Goal: Task Accomplishment & Management: Use online tool/utility

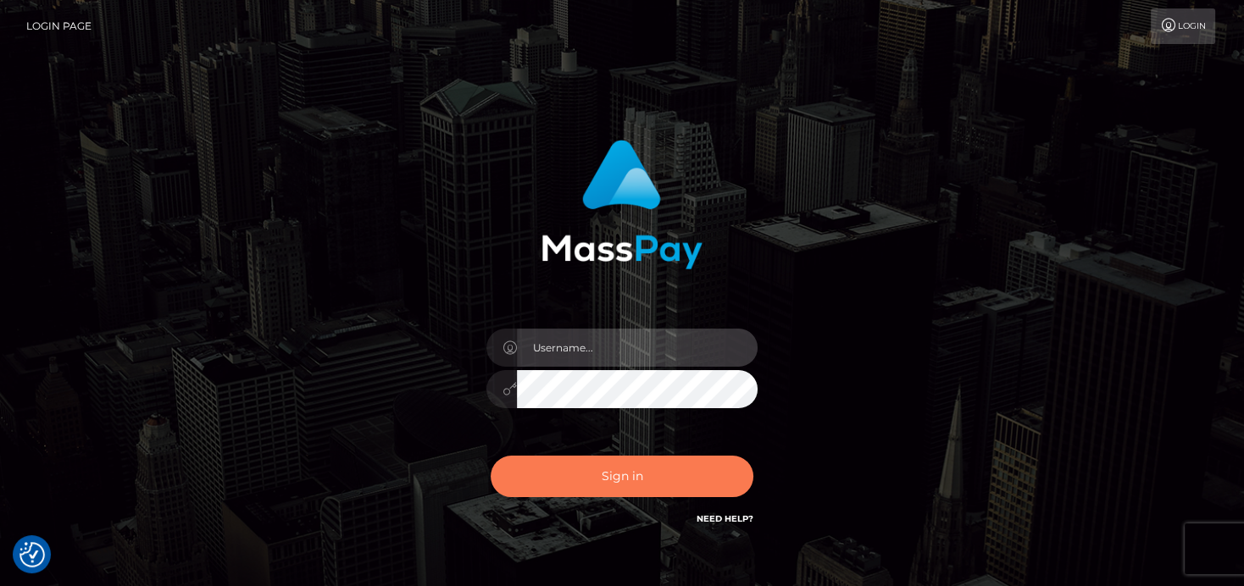
type input "denise"
click at [576, 481] on button "Sign in" at bounding box center [622, 477] width 263 height 42
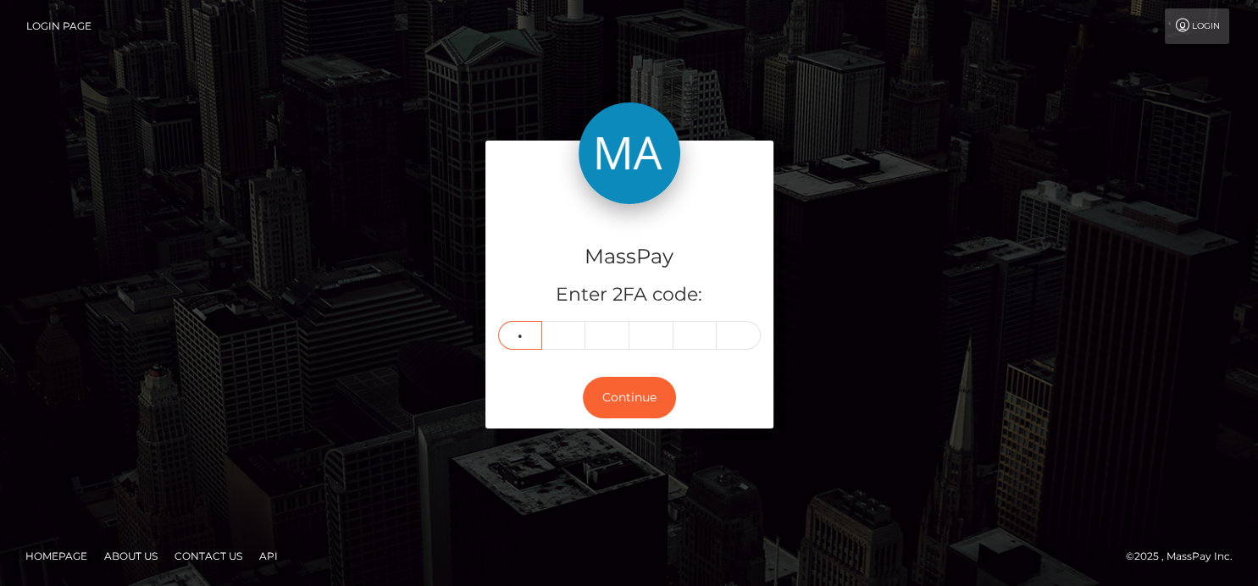
type input "7"
type input "0"
type input "8"
type input "4"
type input "3"
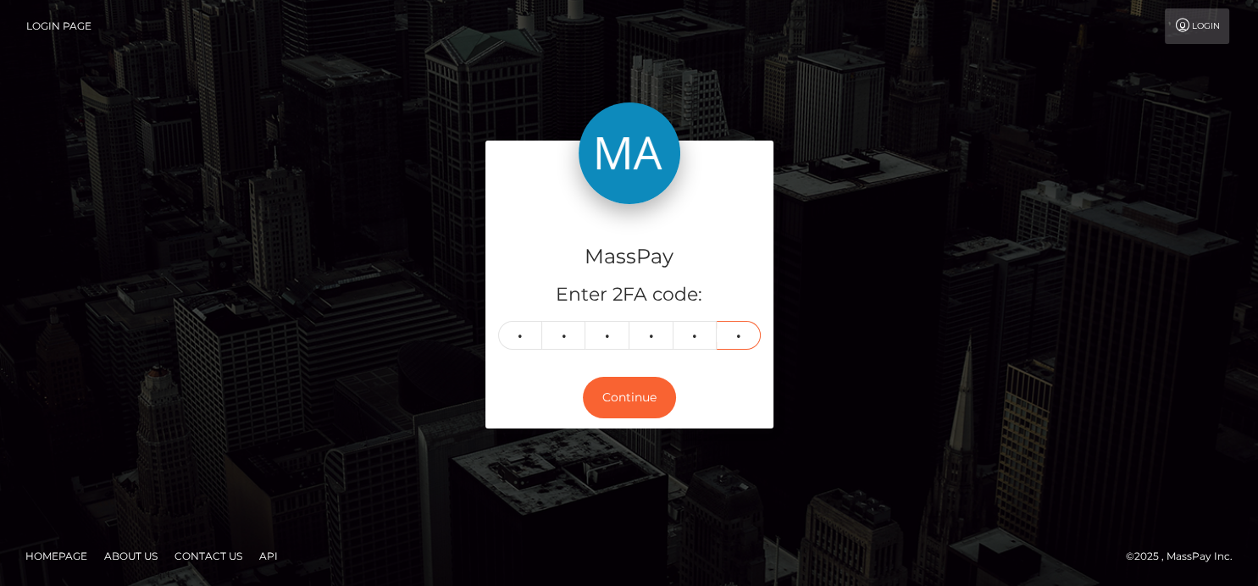
type input "0"
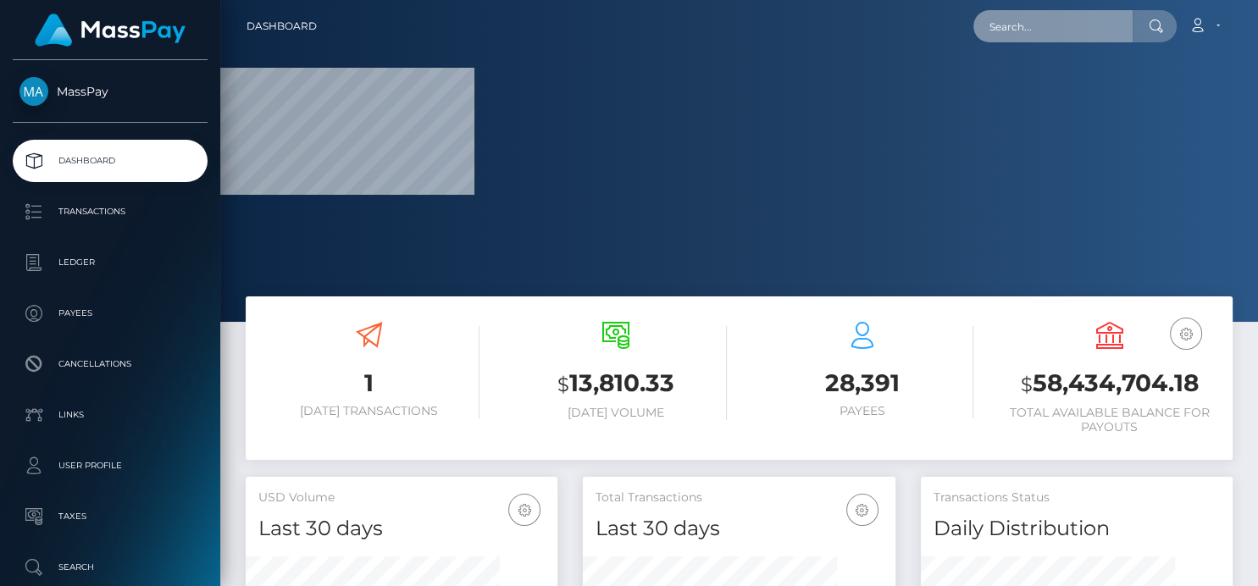
click at [1061, 19] on input "text" at bounding box center [1053, 26] width 159 height 32
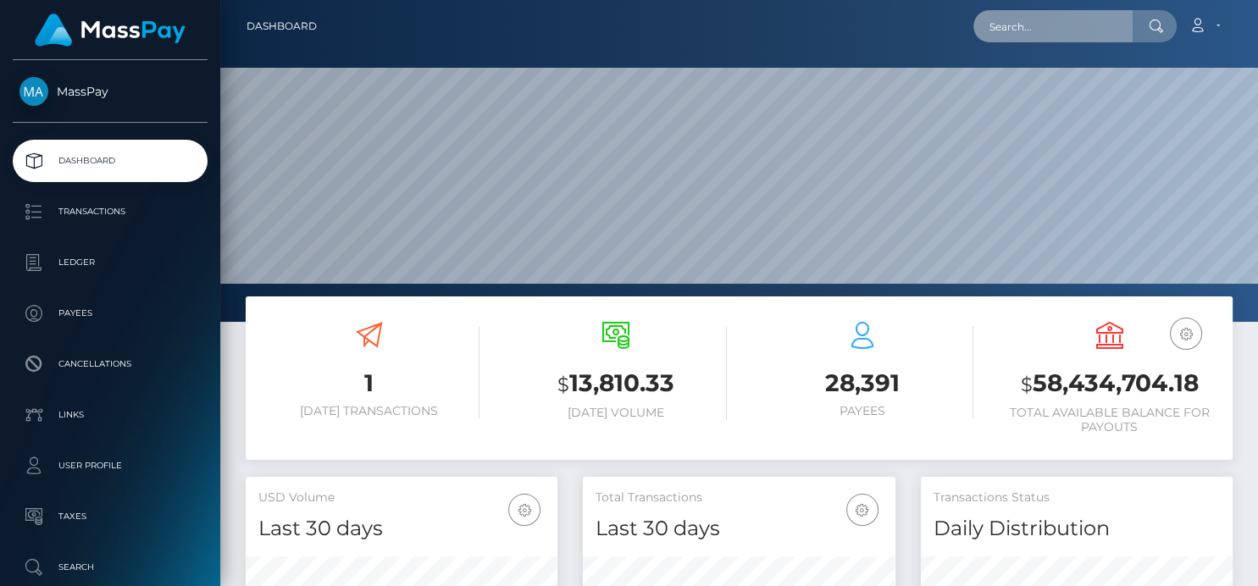
paste input "[PERSON_NAME][EMAIL_ADDRESS][DOMAIN_NAME]"
type input "[PERSON_NAME][EMAIL_ADDRESS][DOMAIN_NAME]"
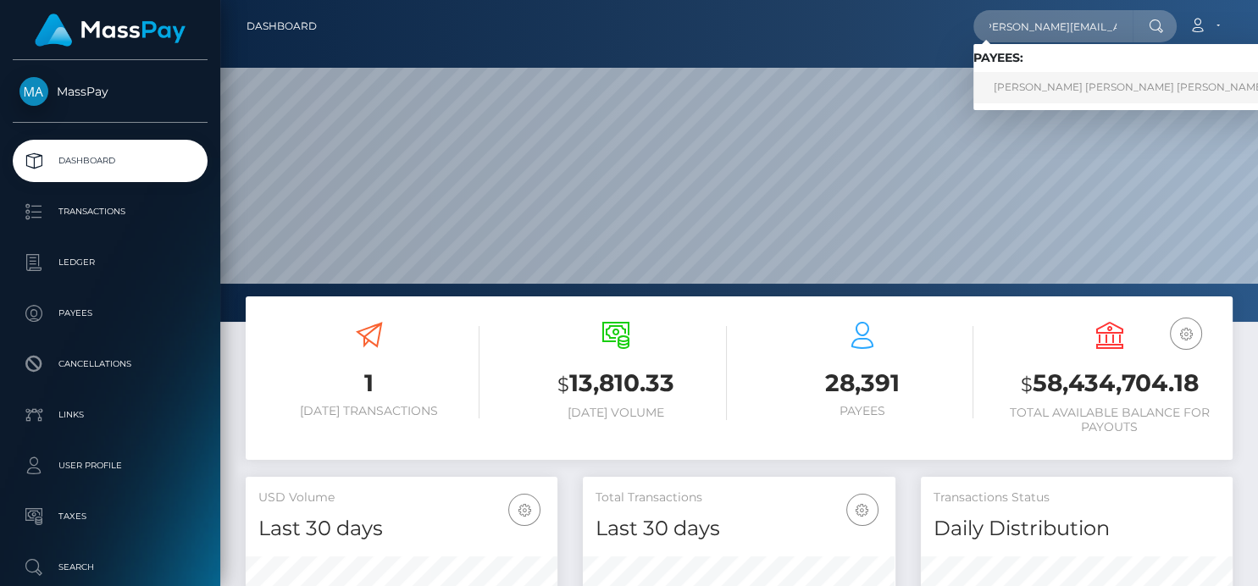
scroll to position [0, 0]
click at [1019, 93] on link "JAMILA DAIANA DAS DORES BENTO" at bounding box center [1130, 87] width 313 height 31
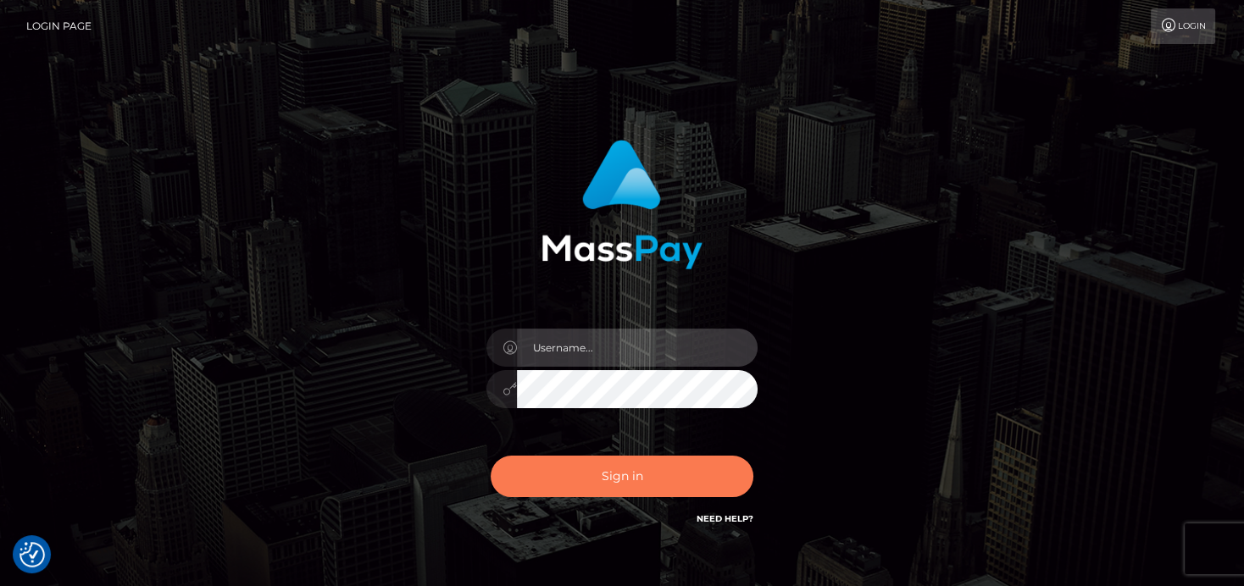
type input "denise"
click at [616, 479] on button "Sign in" at bounding box center [622, 477] width 263 height 42
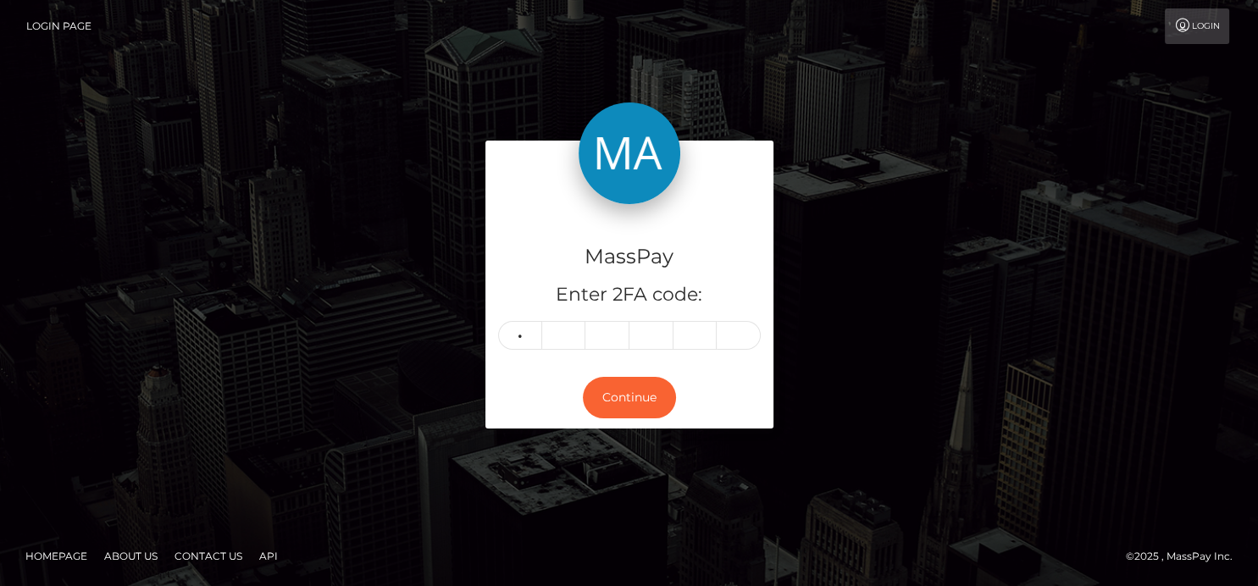
type input "6"
type input "0"
type input "1"
type input "9"
type input "6"
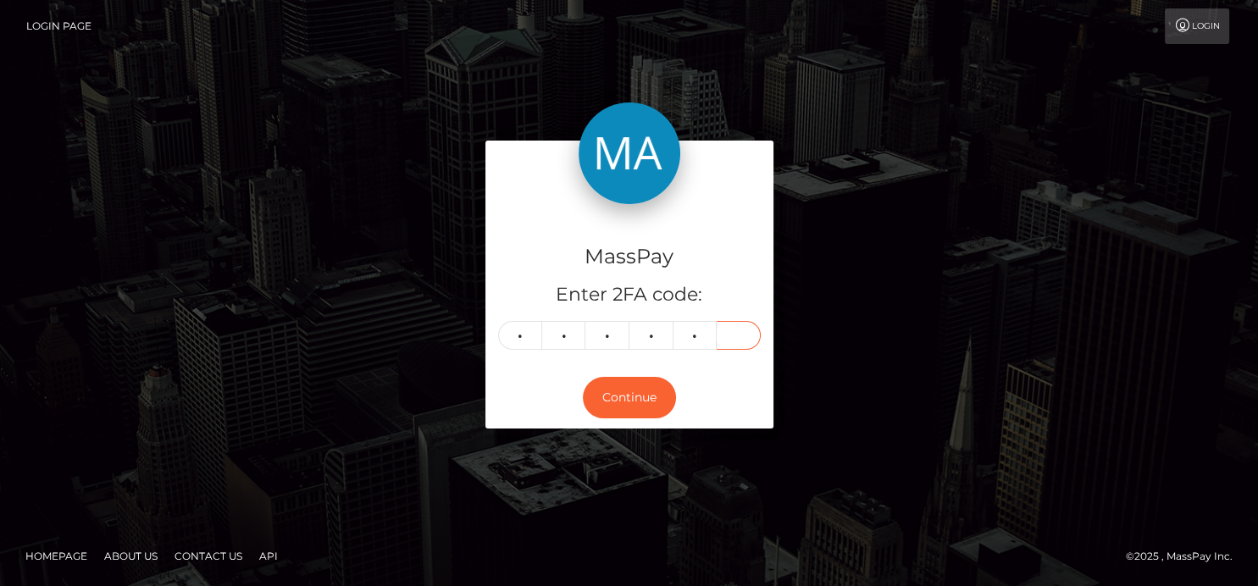
type input "1"
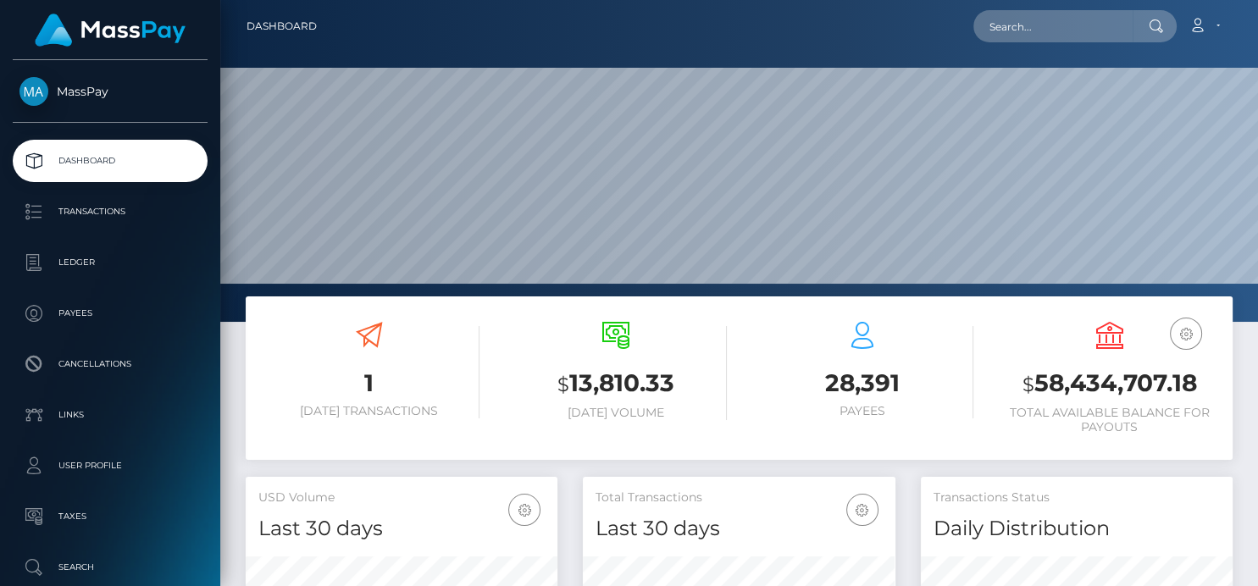
scroll to position [300, 312]
drag, startPoint x: 1049, startPoint y: 38, endPoint x: 1045, endPoint y: 46, distance: 8.7
click at [1045, 46] on nav "Dashboard Loading... Loading... Account Edit Profile" at bounding box center [739, 26] width 1038 height 53
paste input "[EMAIL_ADDRESS][DOMAIN_NAME]"
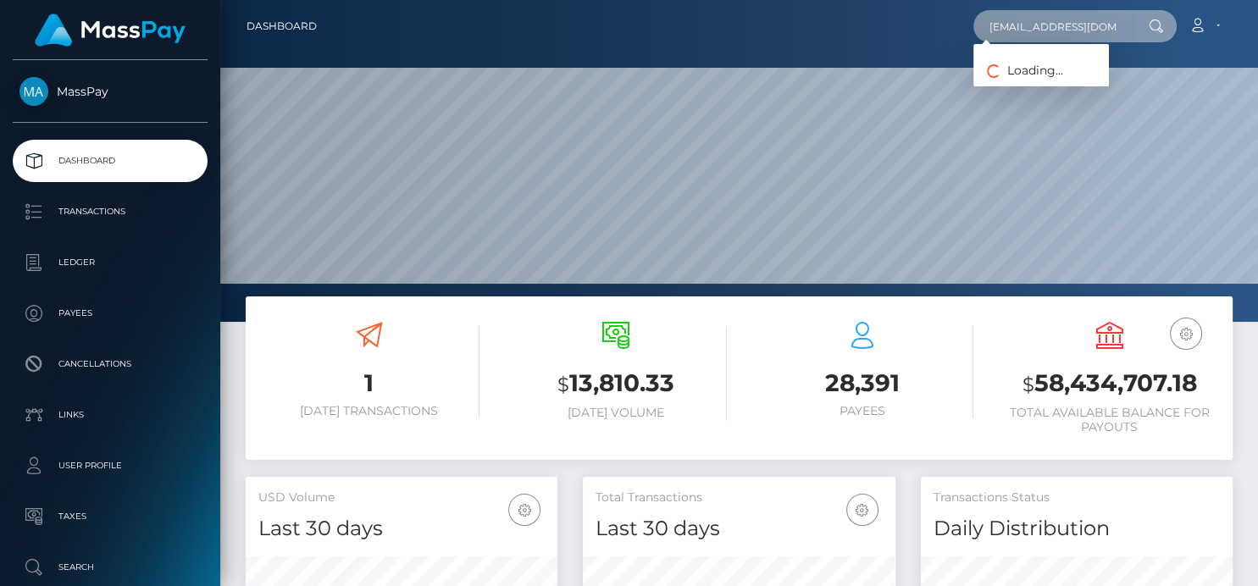
type input "daliru2006@gmail.com"
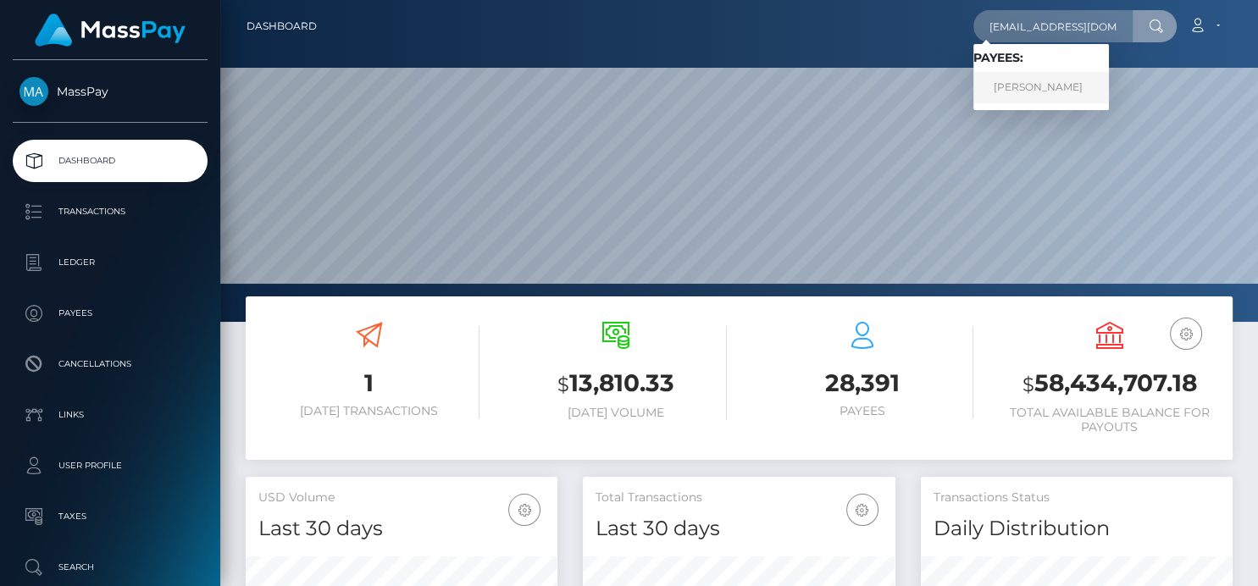
click at [1015, 98] on link "Dalila Russo" at bounding box center [1042, 87] width 136 height 31
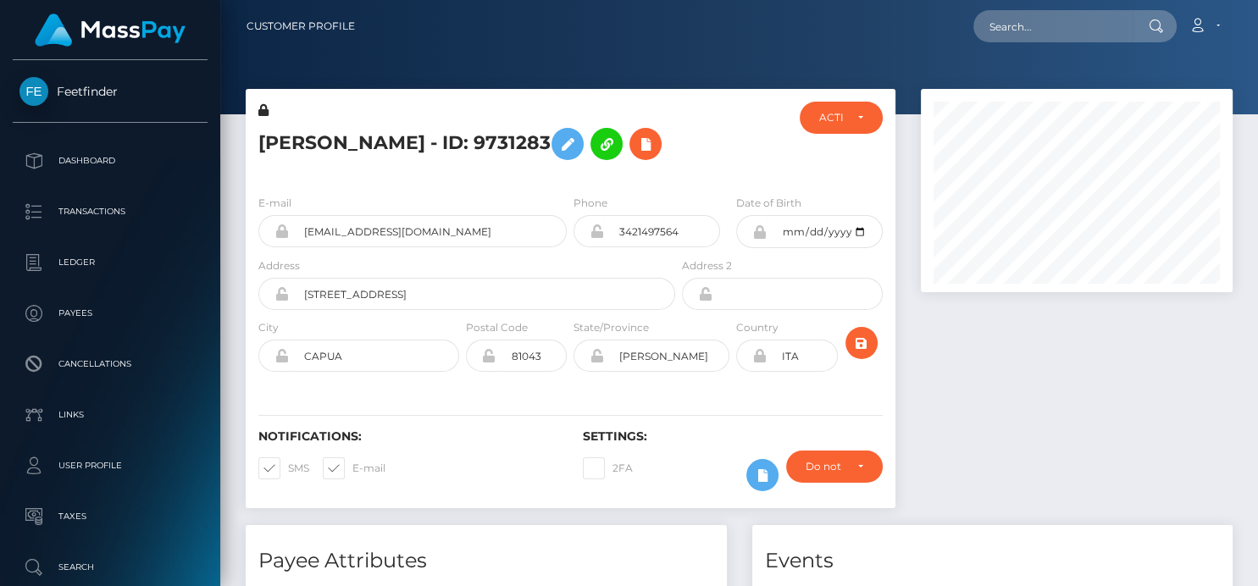
scroll to position [203, 312]
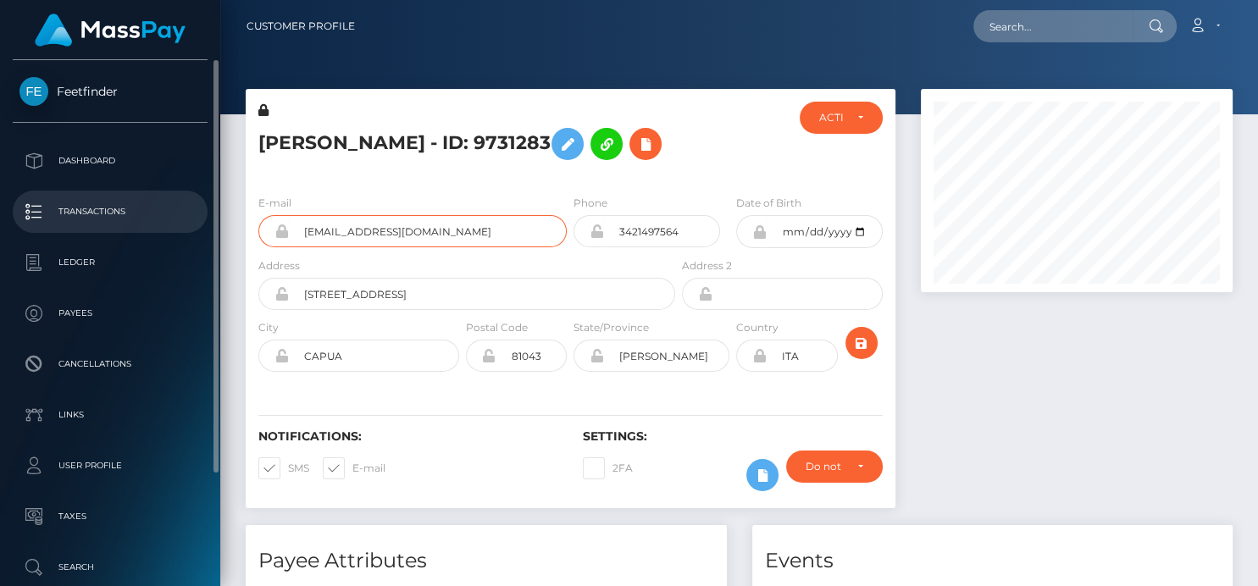
drag, startPoint x: 423, startPoint y: 219, endPoint x: 166, endPoint y: 202, distance: 257.4
click at [166, 202] on div "Feetfinder Dashboard Transactions Ledger Payees" at bounding box center [629, 293] width 1258 height 586
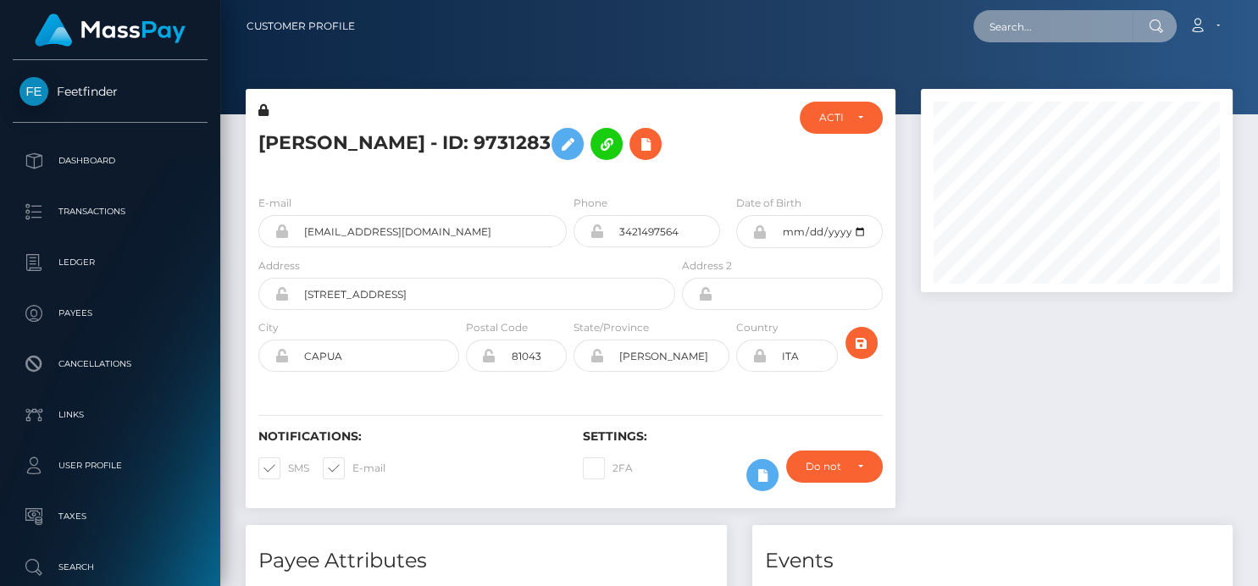
click at [995, 35] on input "text" at bounding box center [1053, 26] width 159 height 32
paste input "markie.tromburg10@gmail.com"
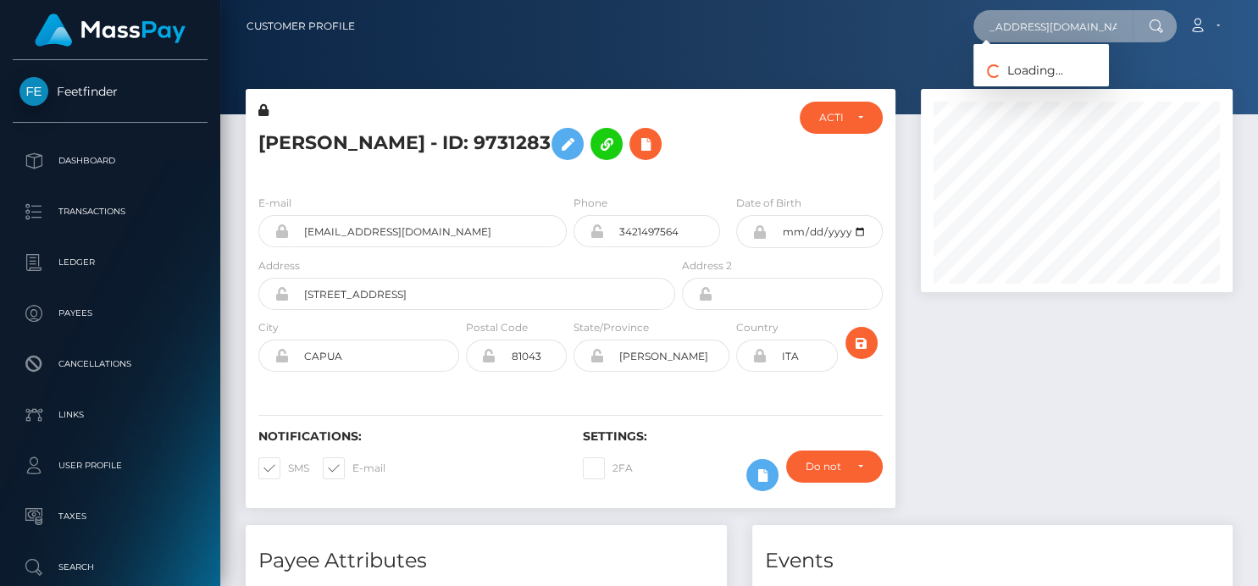
type input "markie.tromburg10@gmail.com"
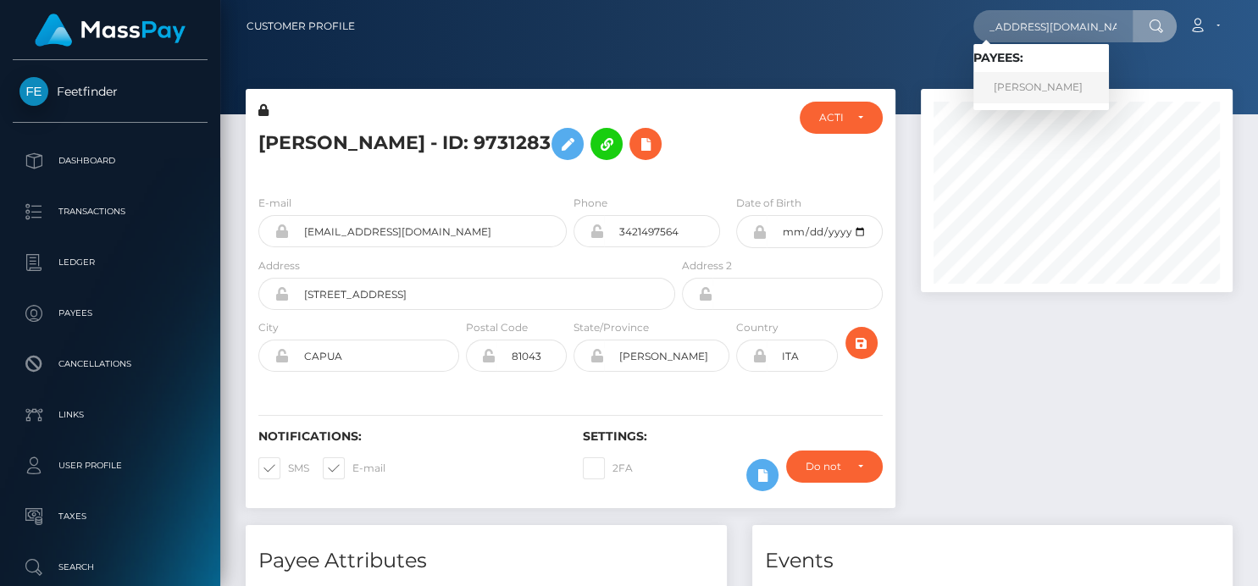
click at [1021, 79] on link "Markie E Johnson" at bounding box center [1042, 87] width 136 height 31
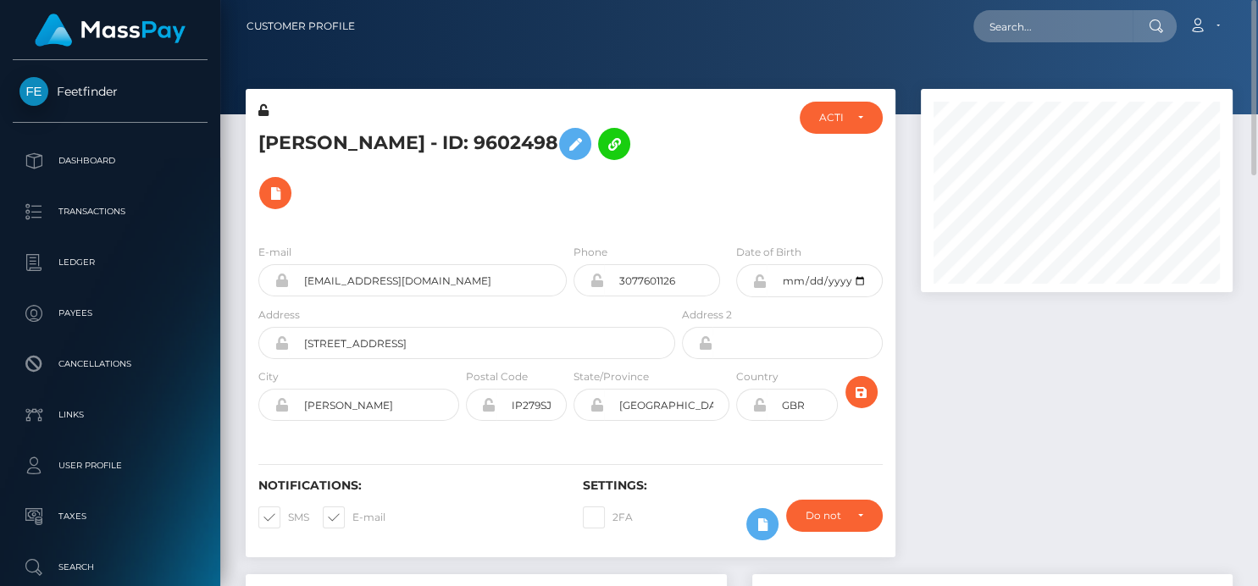
click at [1038, 81] on div at bounding box center [739, 57] width 1038 height 114
click at [1021, 37] on input "text" at bounding box center [1053, 26] width 159 height 32
paste input "libsk@icloud.com"
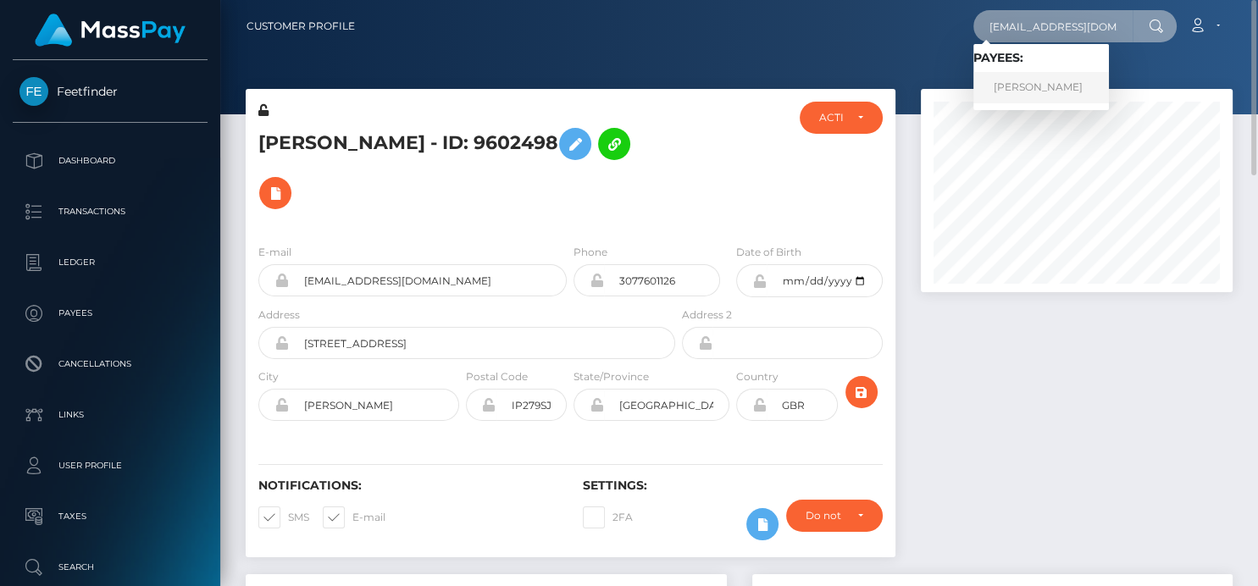
type input "libsk@icloud.com"
click at [1003, 87] on link "libby keeling" at bounding box center [1042, 87] width 136 height 31
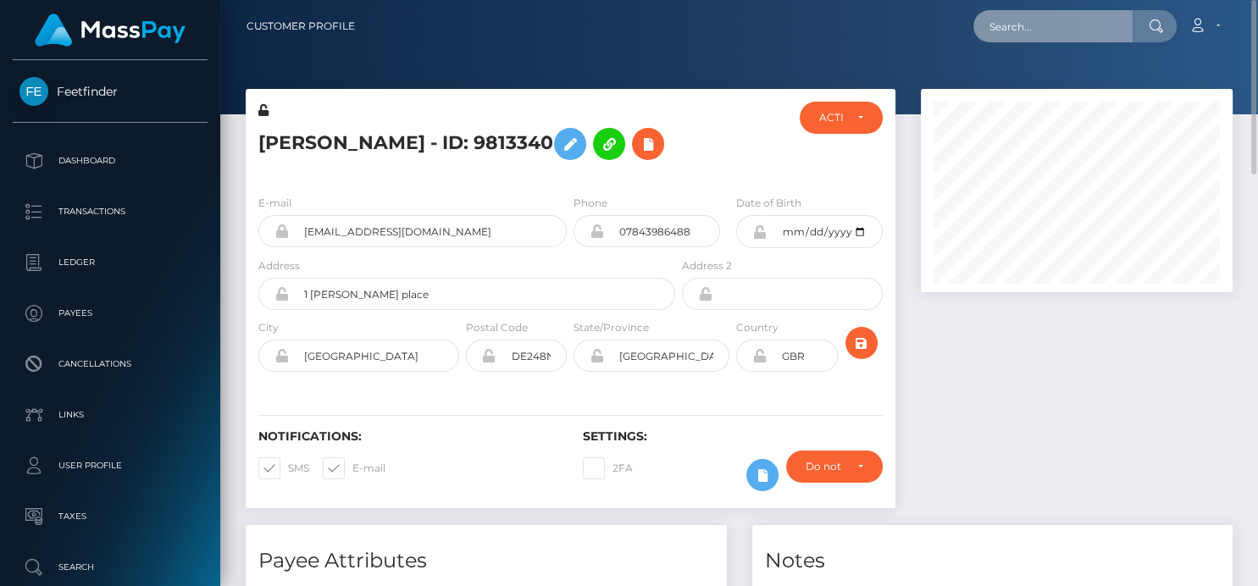
click at [1024, 28] on input "text" at bounding box center [1053, 26] width 159 height 32
paste input "285154035072245760"
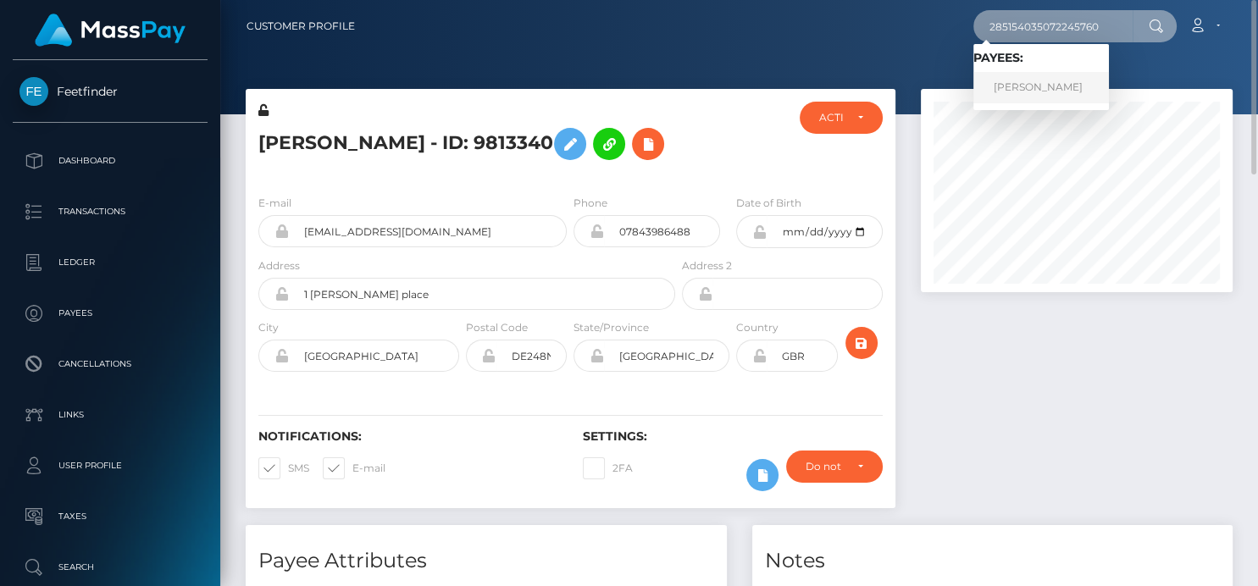
type input "285154035072245760"
click at [1042, 97] on link "STEVEN JAMES EAGLETON" at bounding box center [1042, 87] width 136 height 31
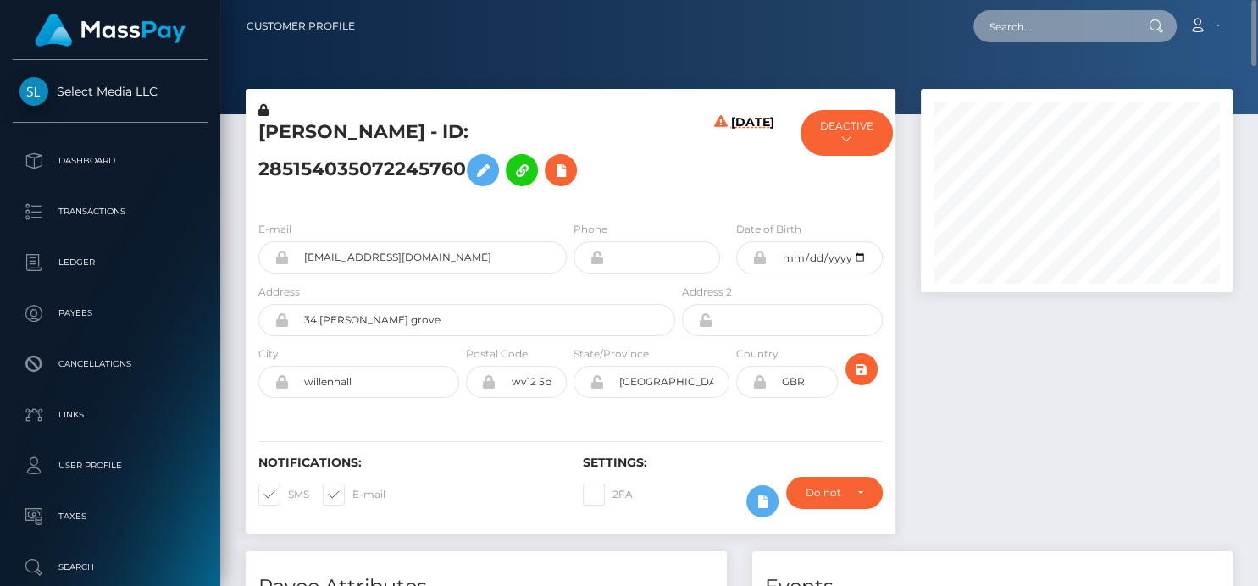
click at [1012, 17] on input "text" at bounding box center [1053, 26] width 159 height 32
paste input "[EMAIL_ADDRESS][DOMAIN_NAME]"
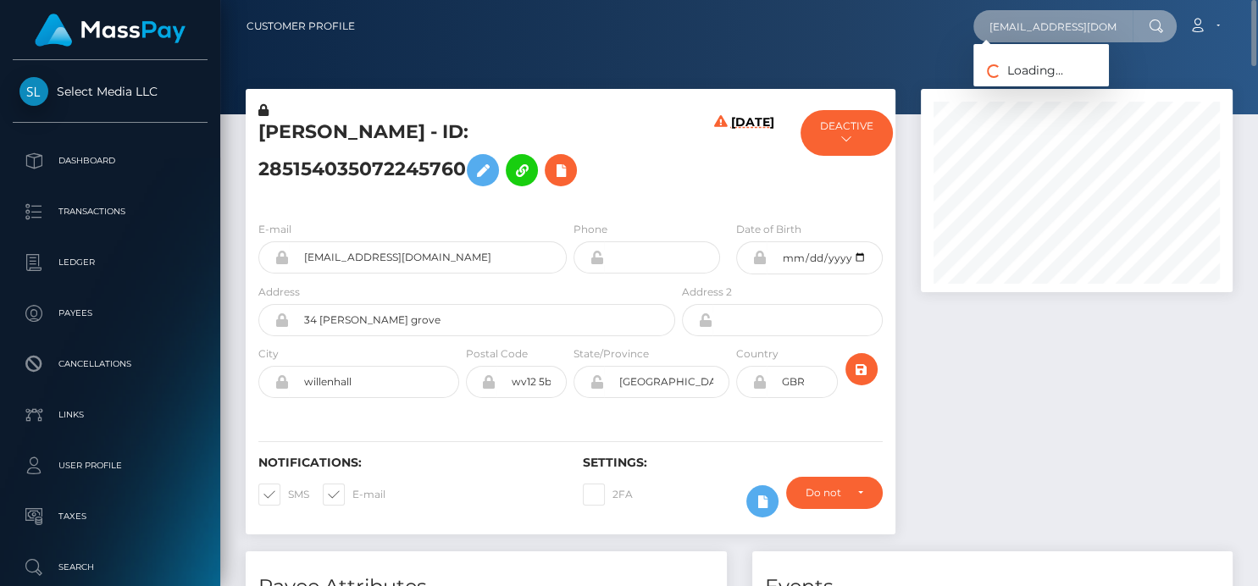
type input "[EMAIL_ADDRESS][DOMAIN_NAME]"
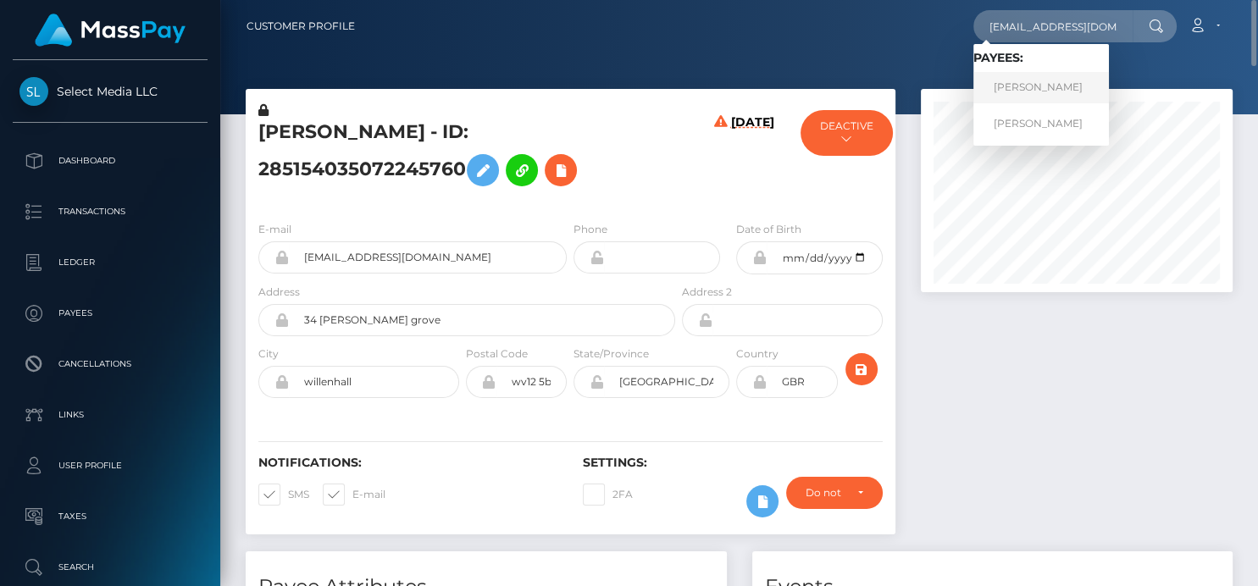
click at [1013, 84] on link "SAMARRA RAE CHESSER" at bounding box center [1042, 87] width 136 height 31
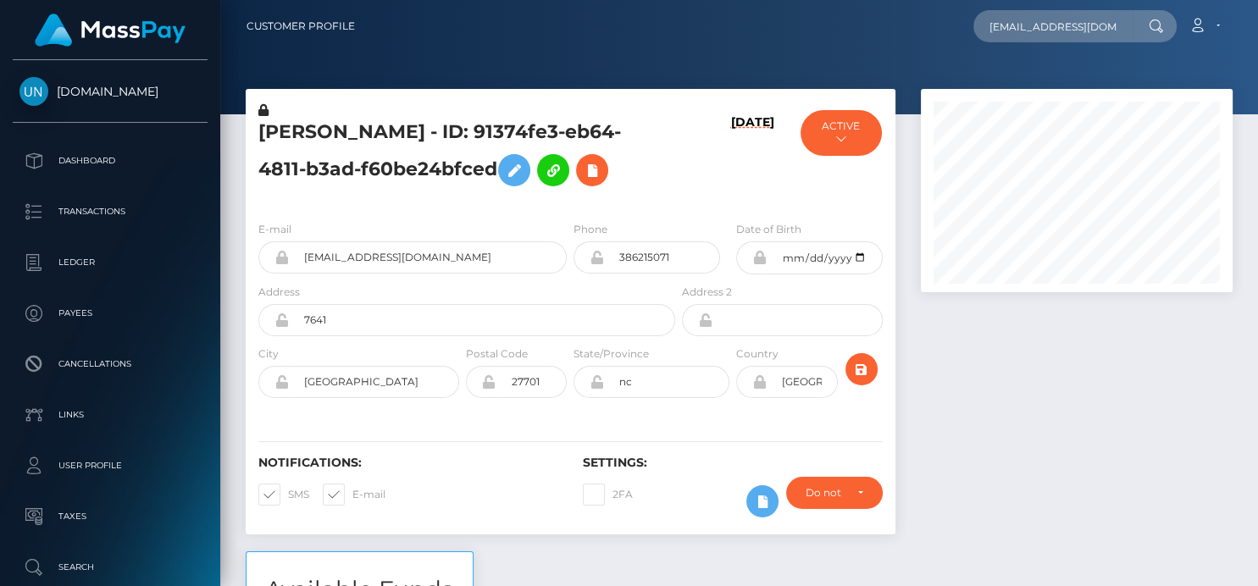
scroll to position [203, 312]
click at [1044, 29] on input "[EMAIL_ADDRESS][DOMAIN_NAME]" at bounding box center [1053, 26] width 159 height 32
click at [1009, 25] on input "marrac2047@gmail.com" at bounding box center [1053, 26] width 159 height 32
type input "[EMAIL_ADDRESS][DOMAIN_NAME]"
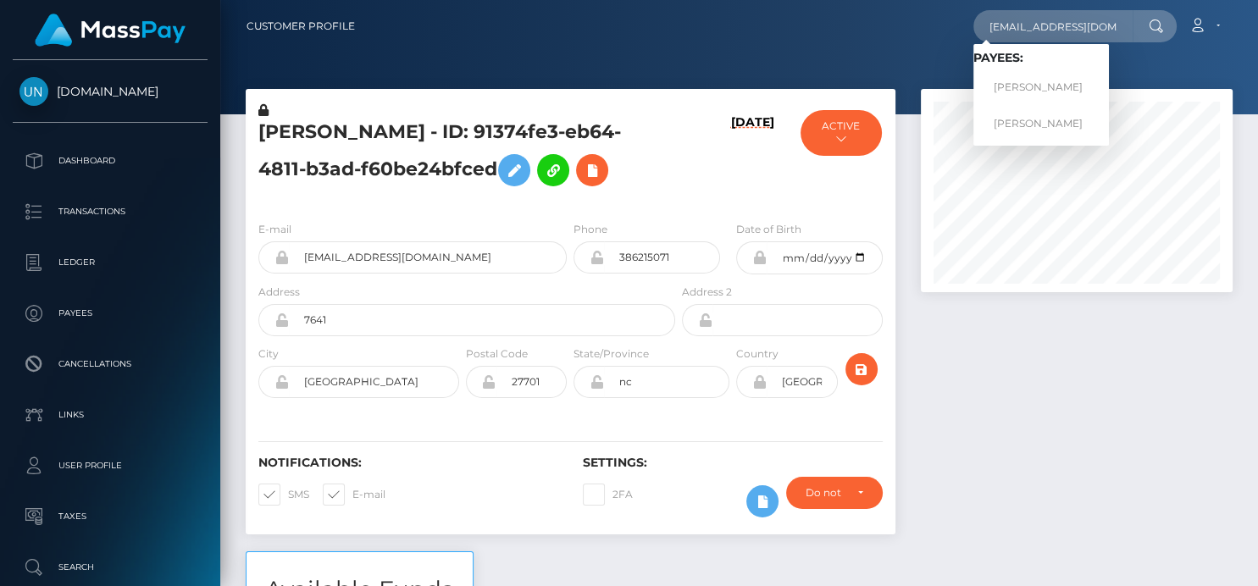
click at [1003, 106] on span "Payees: SAMARRA RAE CHESSER SAMARRA RAE CHESSER" at bounding box center [1042, 95] width 136 height 88
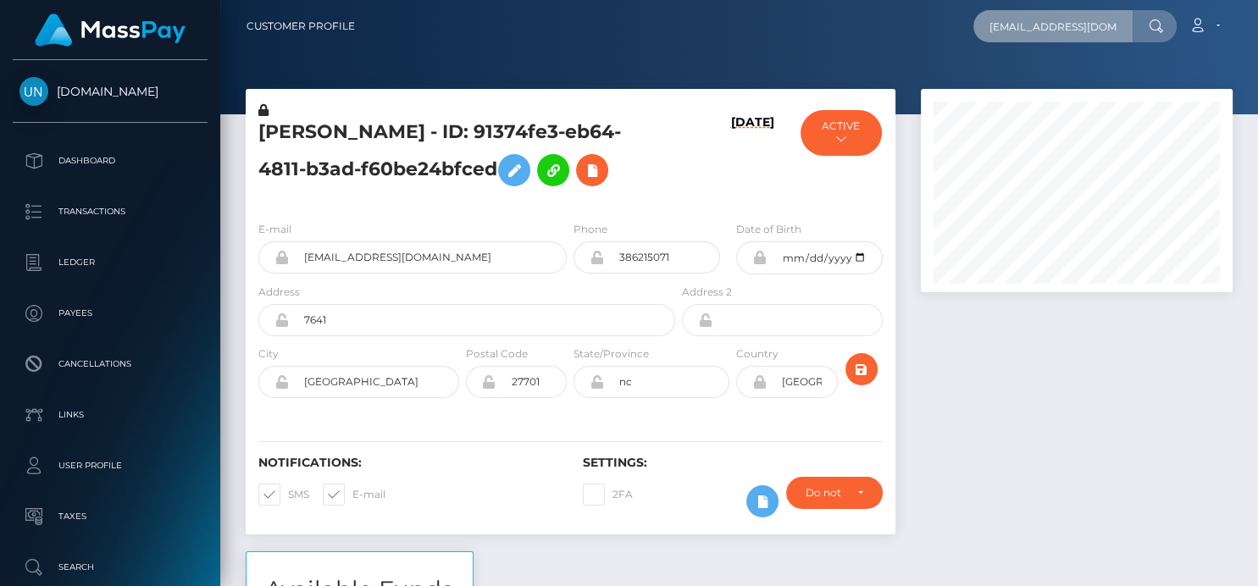
click at [1109, 28] on input "[EMAIL_ADDRESS][DOMAIN_NAME]" at bounding box center [1053, 26] width 159 height 32
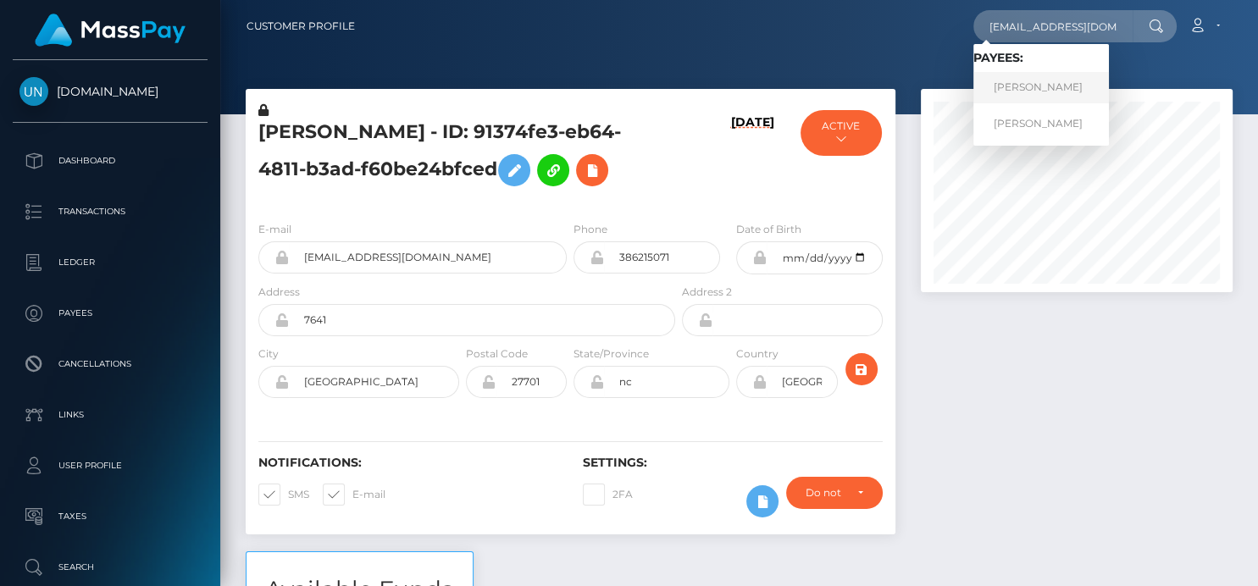
click at [1062, 89] on link "SAMARRA RAE CHESSER" at bounding box center [1042, 87] width 136 height 31
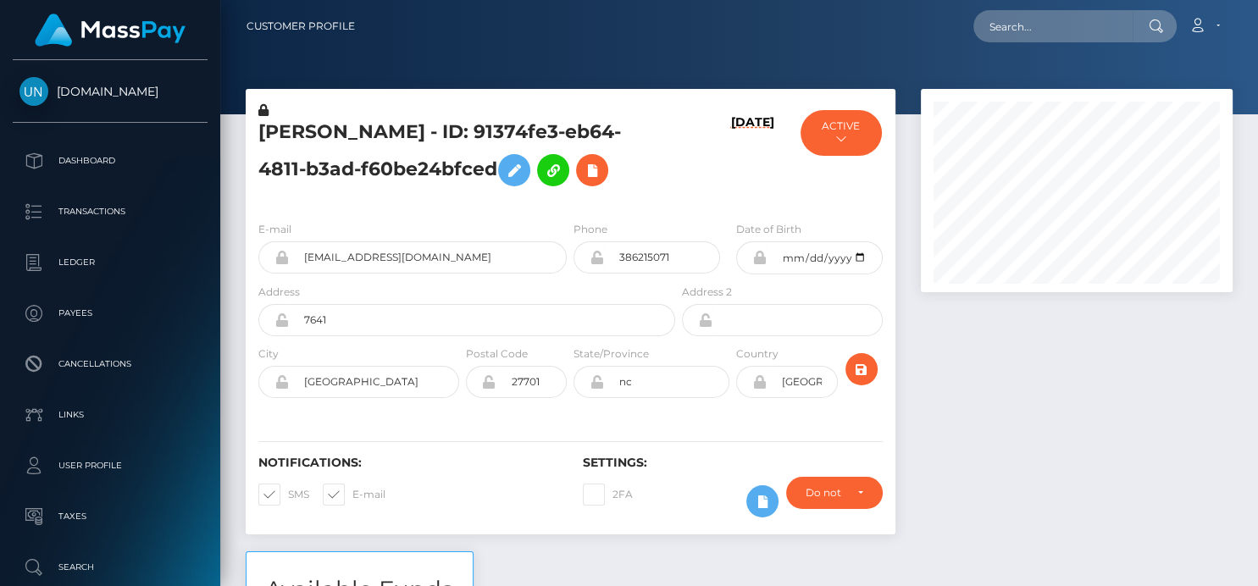
scroll to position [203, 312]
click at [1026, 23] on input "text" at bounding box center [1053, 26] width 159 height 32
paste input "[EMAIL_ADDRESS][DOMAIN_NAME]"
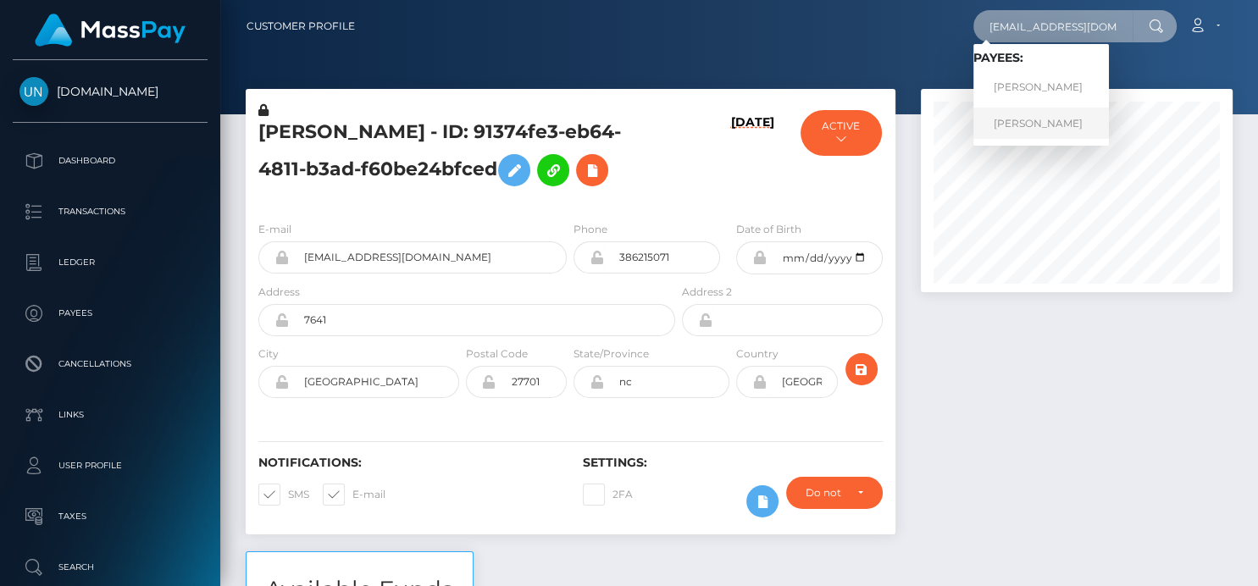
type input "[EMAIL_ADDRESS][DOMAIN_NAME]"
click at [1028, 120] on link "[PERSON_NAME]" at bounding box center [1042, 123] width 136 height 31
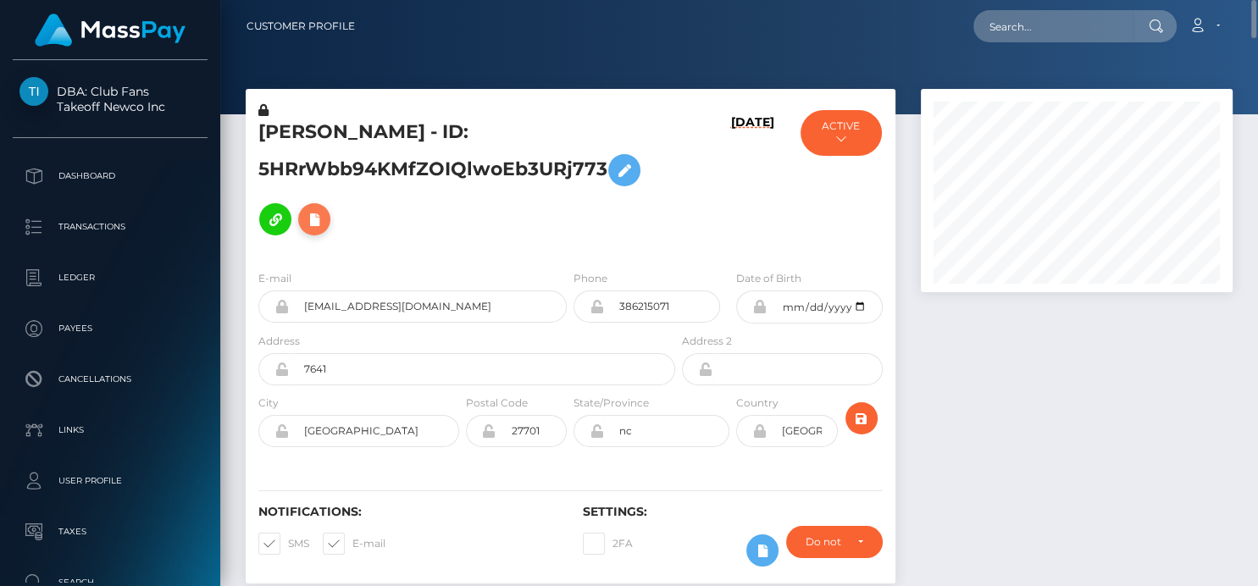
click at [322, 224] on icon at bounding box center [314, 219] width 20 height 21
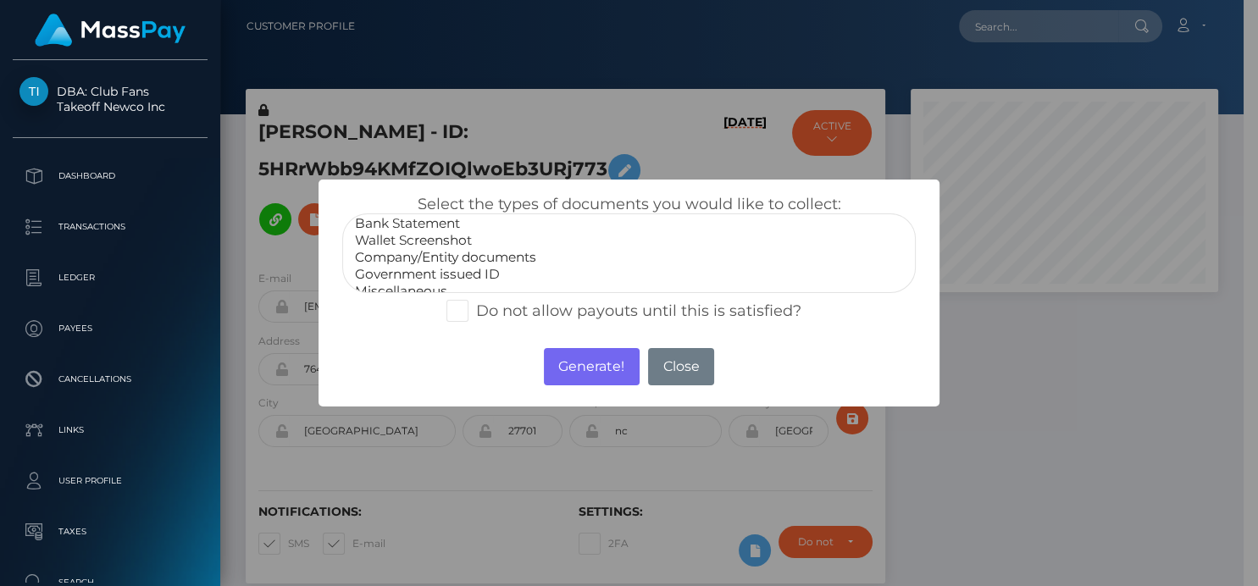
scroll to position [32, 0]
select select "Miscellaneous"
click at [424, 275] on option "Miscellaneous" at bounding box center [628, 280] width 551 height 17
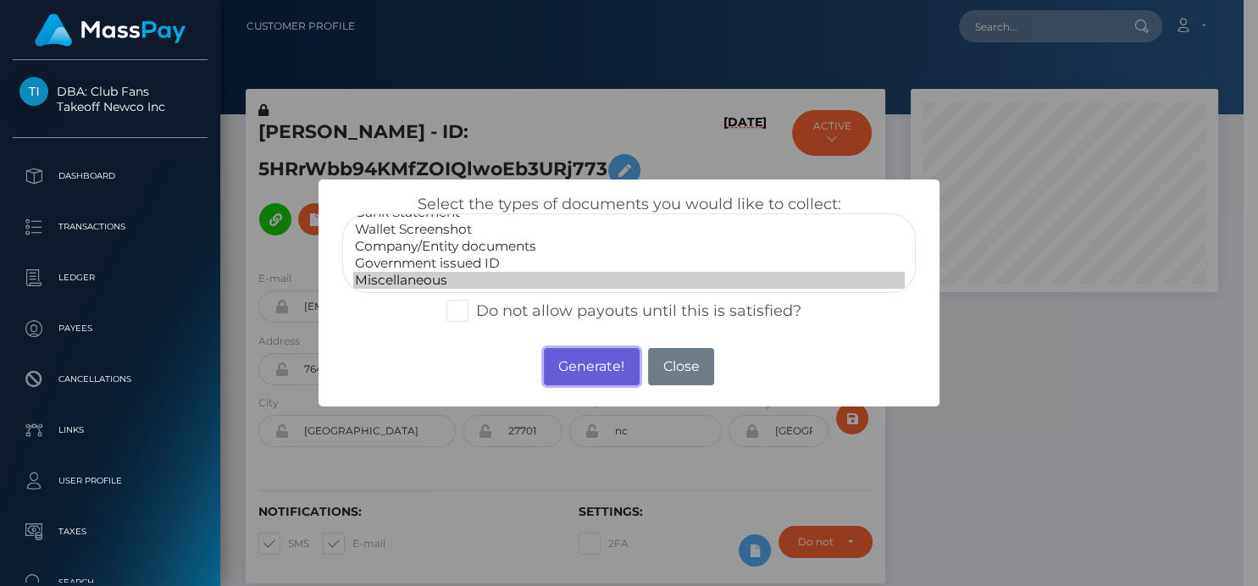
click at [609, 368] on button "Generate!" at bounding box center [592, 366] width 96 height 37
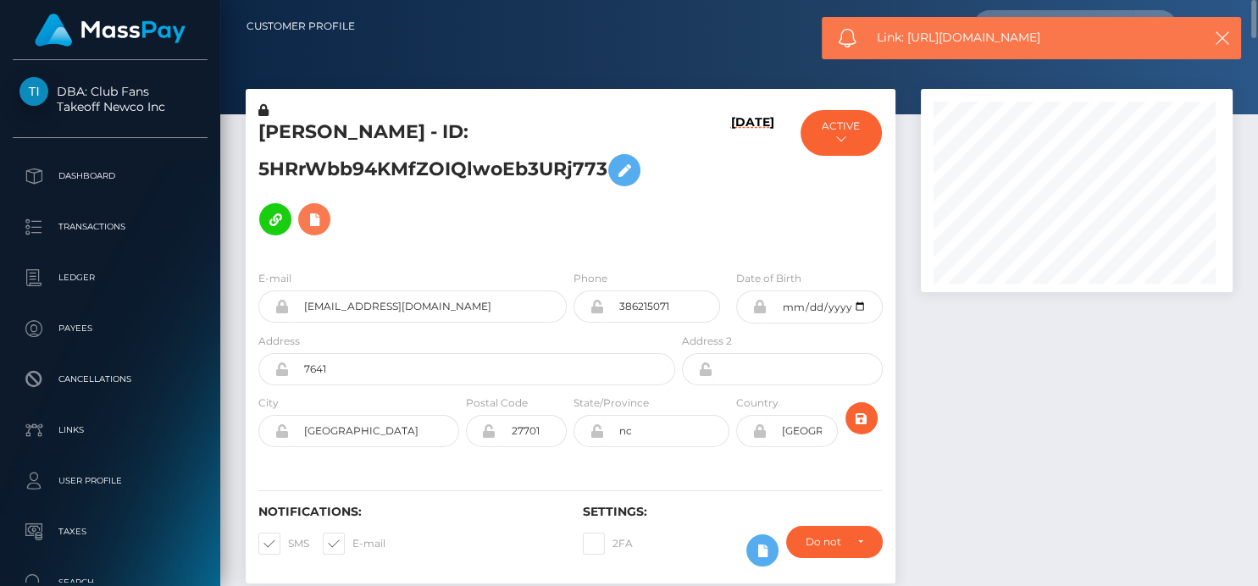
scroll to position [203, 312]
drag, startPoint x: 1108, startPoint y: 47, endPoint x: 908, endPoint y: 47, distance: 199.2
click at [908, 47] on div "Link: [URL][DOMAIN_NAME]" at bounding box center [1031, 38] width 419 height 42
copy span "[URL][DOMAIN_NAME]"
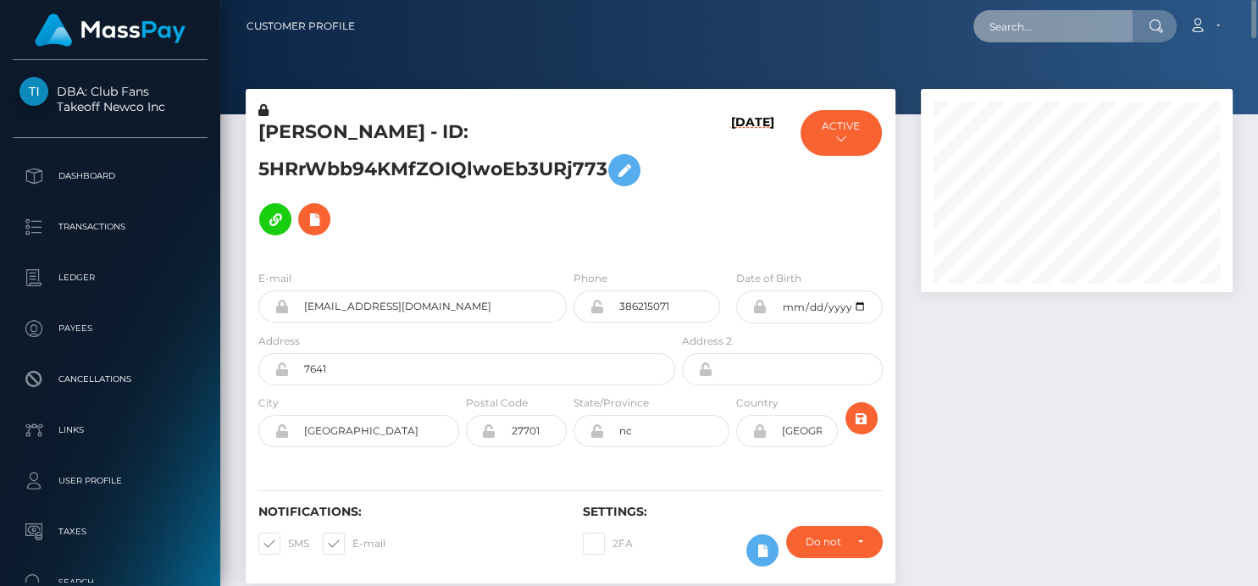
click at [1044, 19] on input "text" at bounding box center [1053, 26] width 159 height 32
paste input "[EMAIL_ADDRESS][DOMAIN_NAME]"
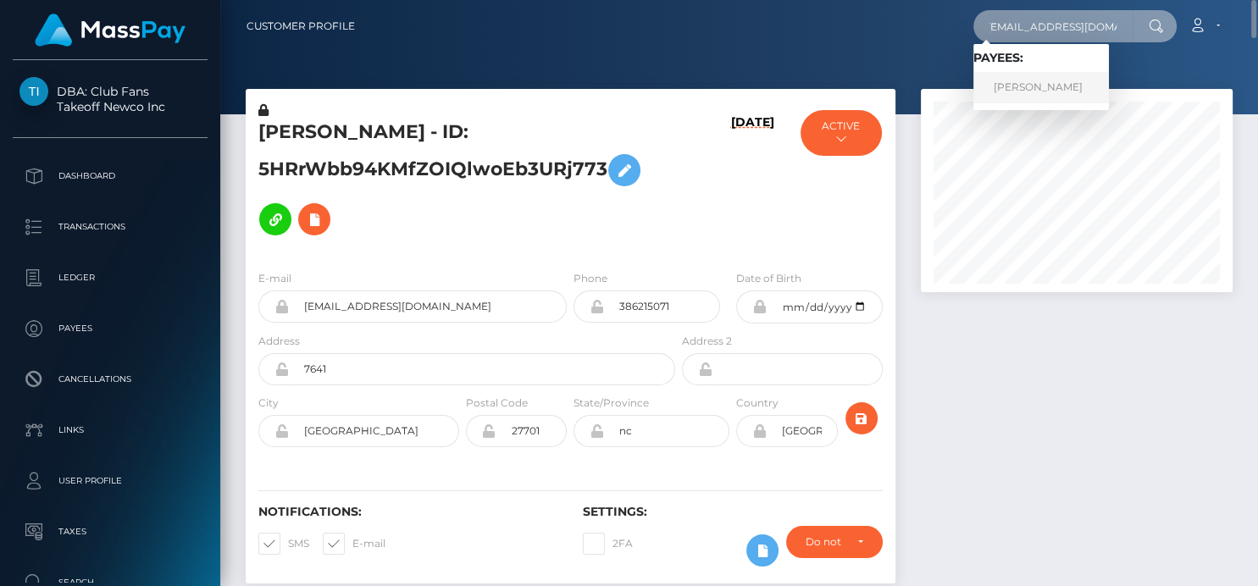
type input "[EMAIL_ADDRESS][DOMAIN_NAME]"
click at [1008, 95] on link "[PERSON_NAME]" at bounding box center [1042, 87] width 136 height 31
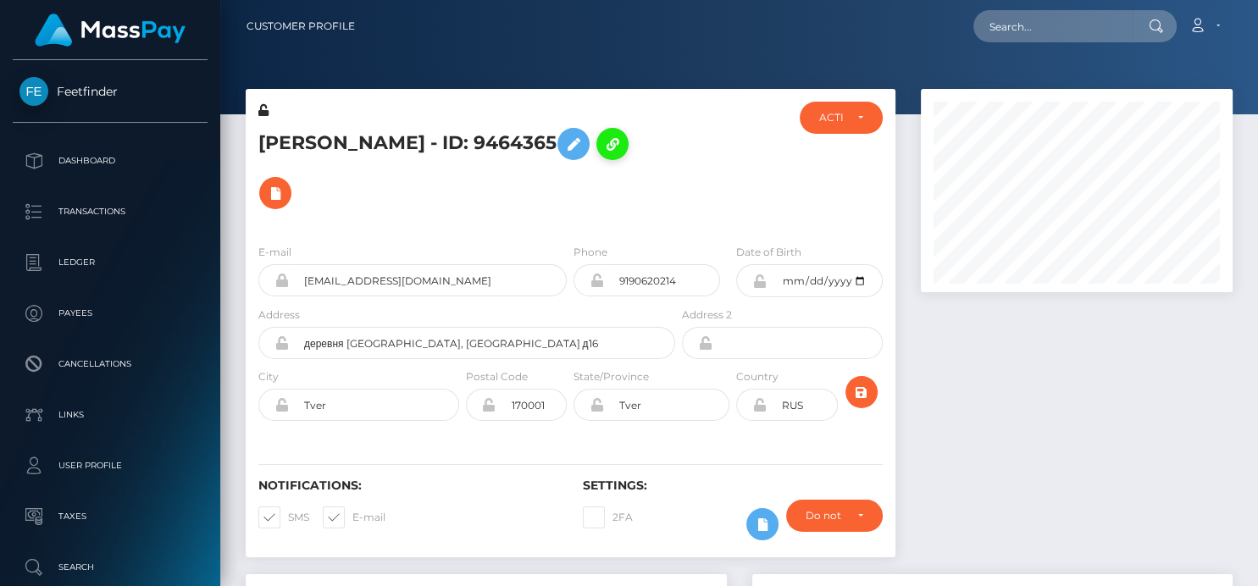
scroll to position [203, 312]
click at [614, 264] on input "9190620214" at bounding box center [662, 280] width 116 height 32
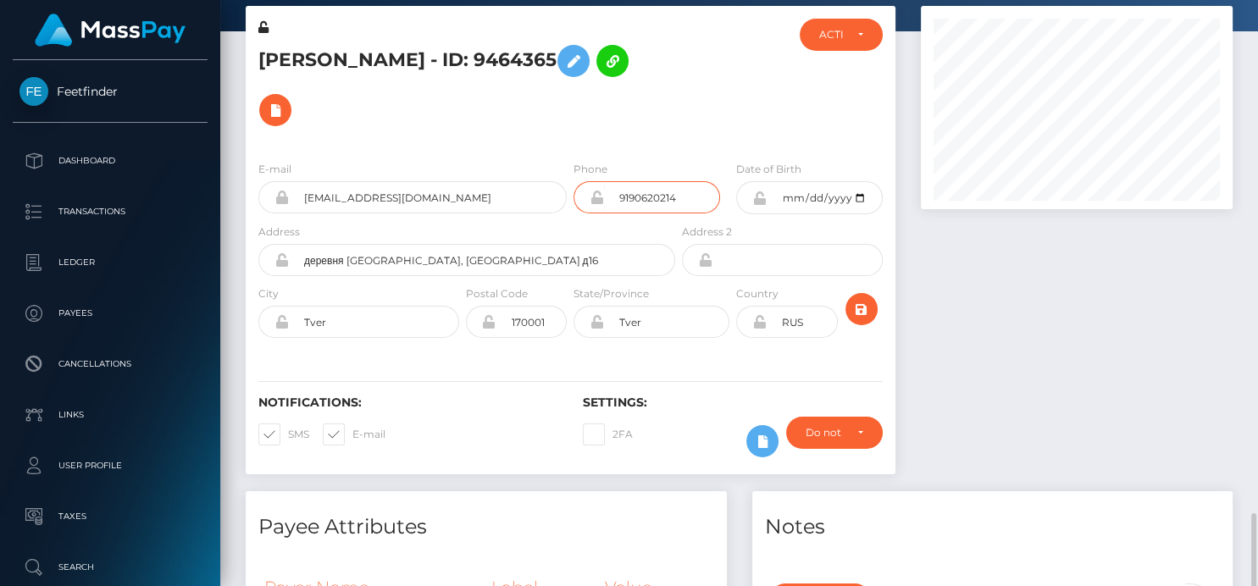
scroll to position [0, 0]
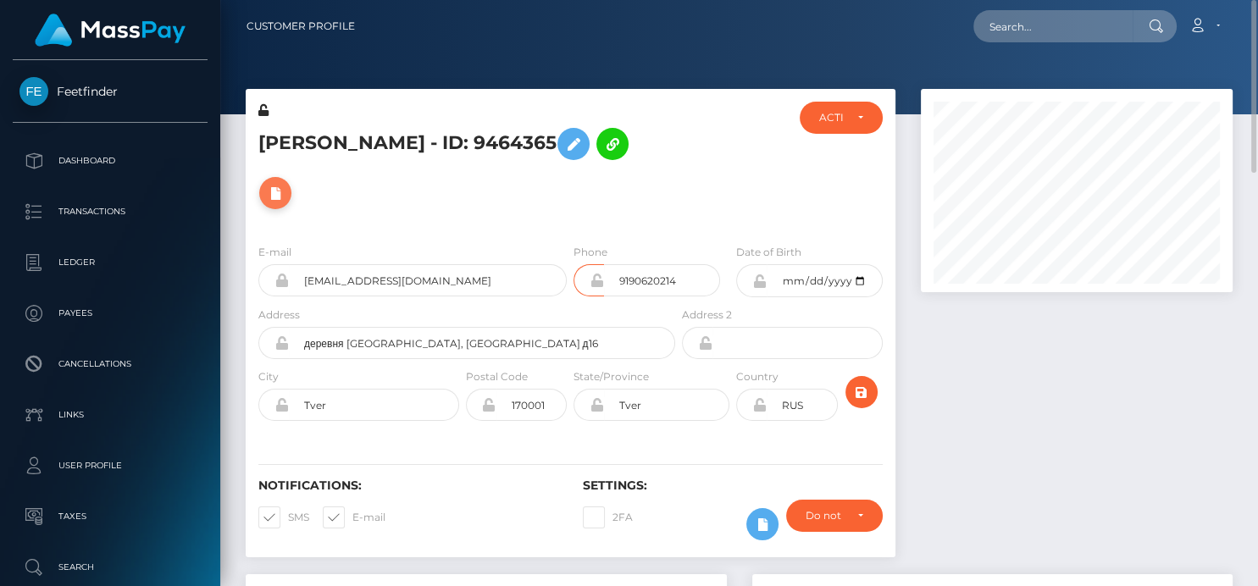
click at [286, 183] on icon at bounding box center [275, 193] width 20 height 21
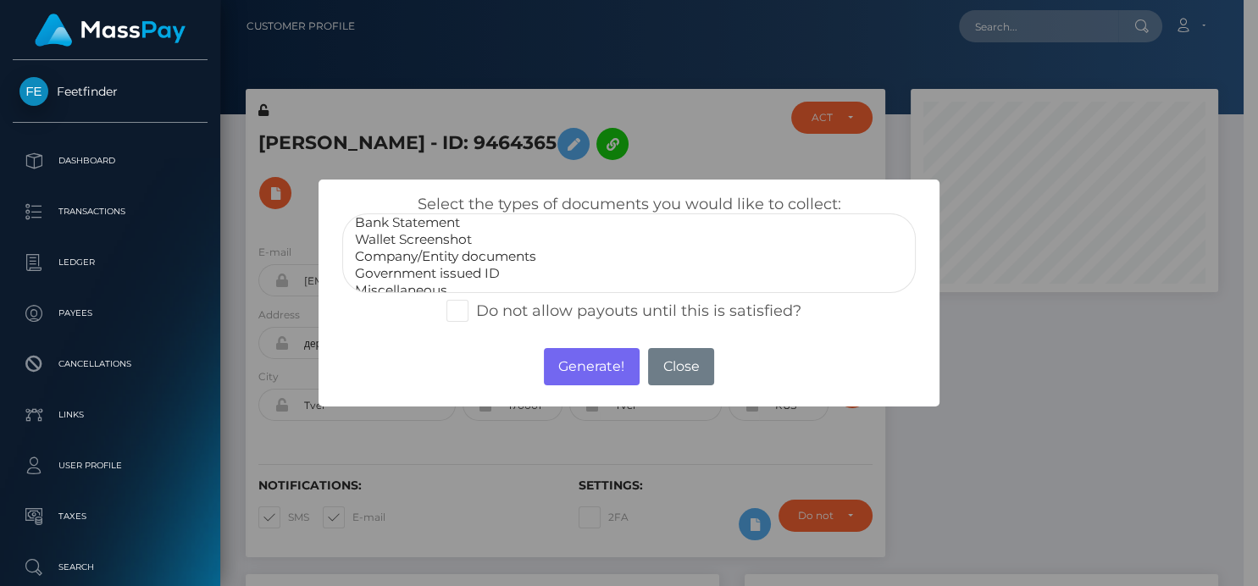
scroll to position [32, 0]
select select "Government issued ID"
click at [467, 256] on option "Government issued ID" at bounding box center [628, 263] width 551 height 17
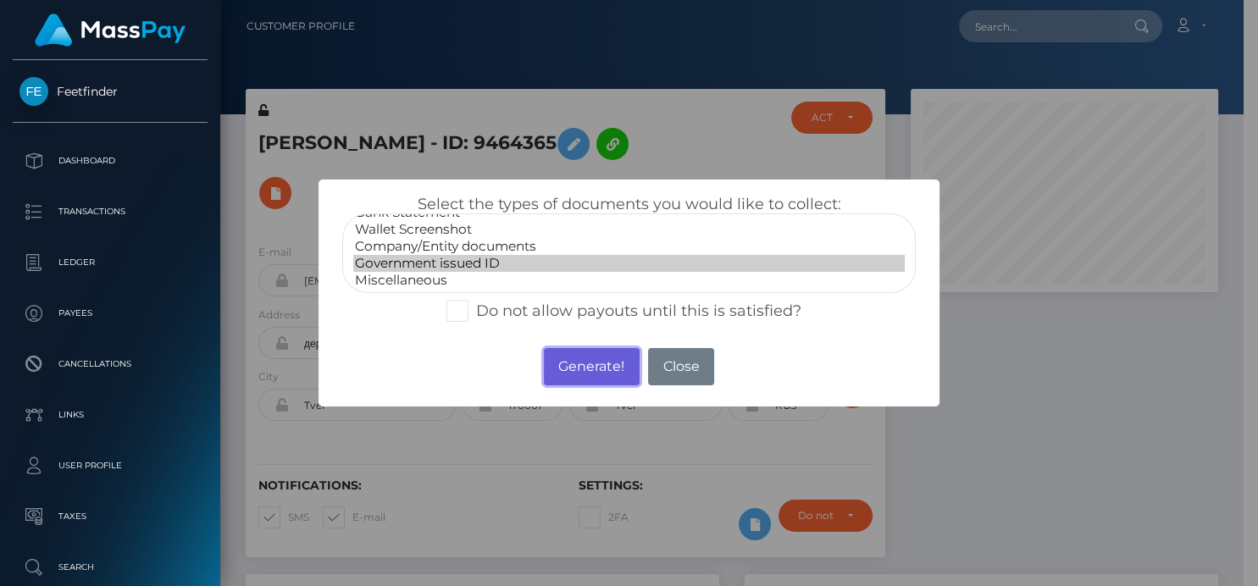
click at [603, 369] on button "Generate!" at bounding box center [592, 366] width 96 height 37
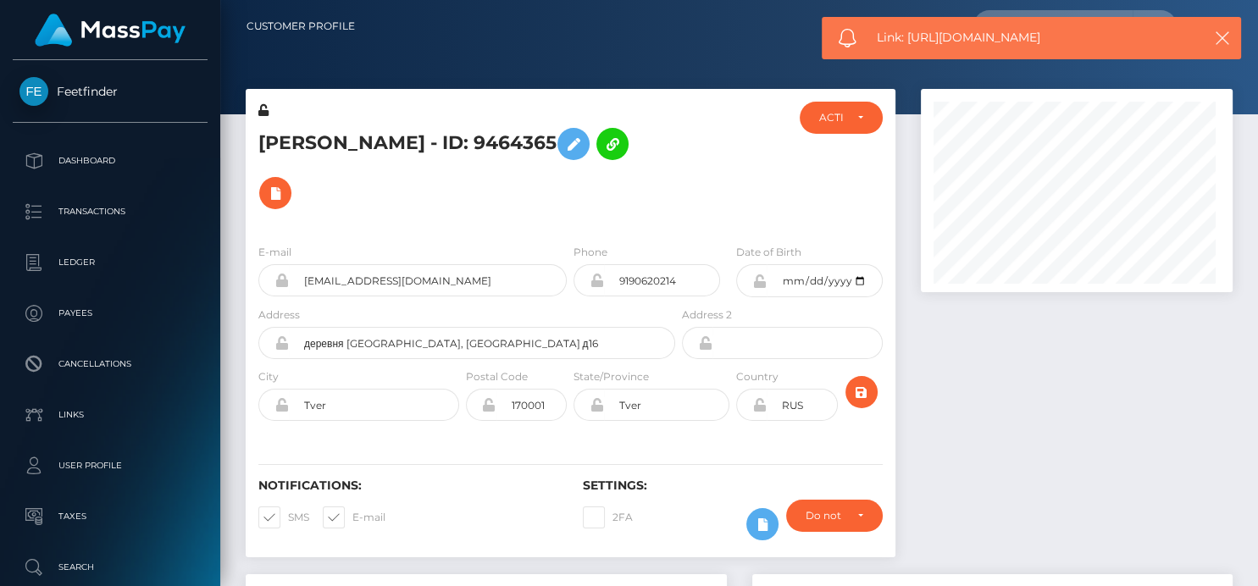
scroll to position [203, 312]
drag, startPoint x: 1104, startPoint y: 34, endPoint x: 908, endPoint y: 34, distance: 195.8
click at [908, 34] on span "Link: [URL][DOMAIN_NAME]" at bounding box center [1031, 38] width 309 height 18
copy span "[URL][DOMAIN_NAME]"
click at [286, 183] on icon at bounding box center [275, 193] width 20 height 21
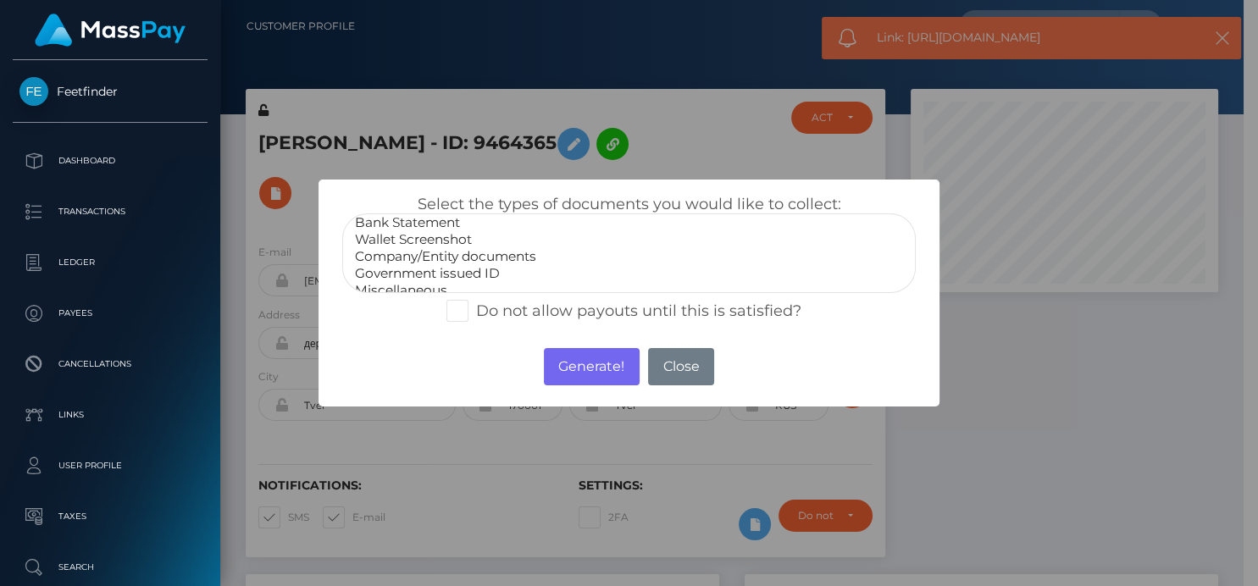
scroll to position [32, 0]
select select "Miscellaneous"
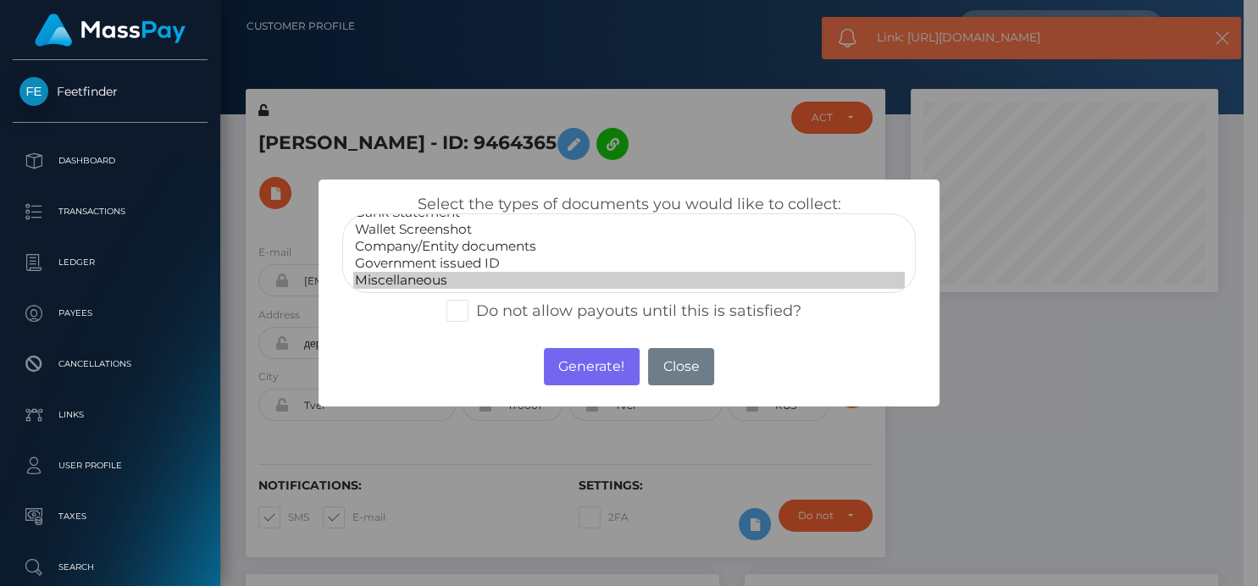
click at [450, 278] on option "Miscellaneous" at bounding box center [628, 280] width 551 height 17
click at [613, 373] on button "Generate!" at bounding box center [592, 366] width 96 height 37
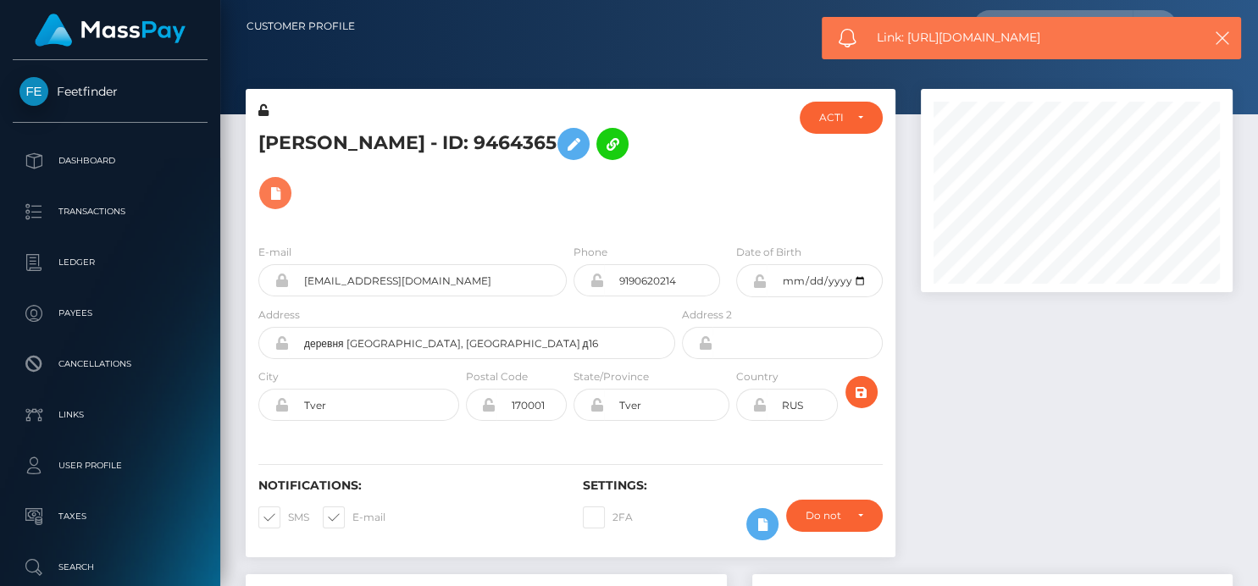
scroll to position [203, 312]
drag, startPoint x: 1087, startPoint y: 36, endPoint x: 908, endPoint y: 38, distance: 179.7
click at [908, 38] on span "Link: [URL][DOMAIN_NAME]" at bounding box center [1031, 38] width 309 height 18
copy span "[URL][DOMAIN_NAME]"
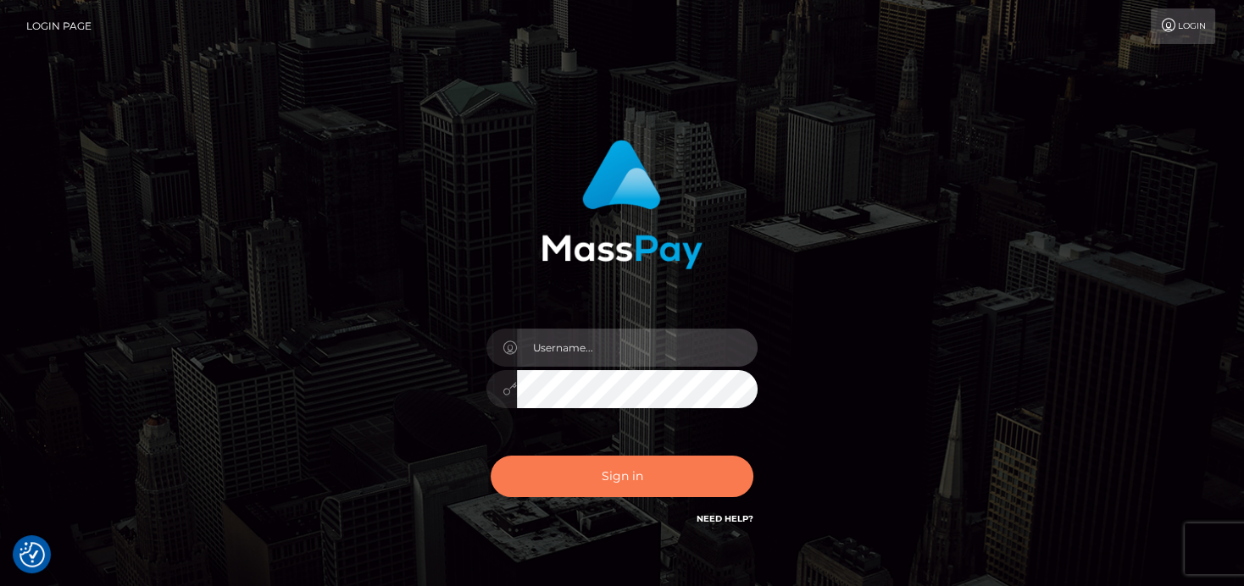
type input "[PERSON_NAME]"
click at [646, 470] on button "Sign in" at bounding box center [622, 477] width 263 height 42
